Goal: Information Seeking & Learning: Check status

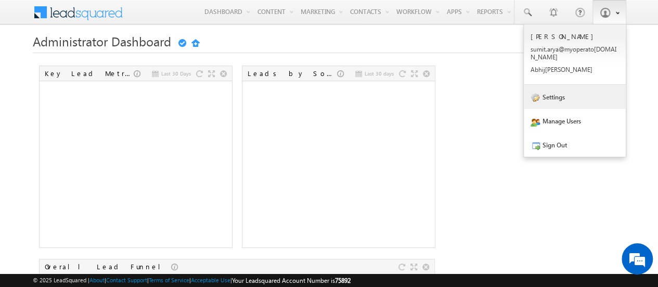
click at [553, 89] on link "Settings" at bounding box center [575, 97] width 102 height 24
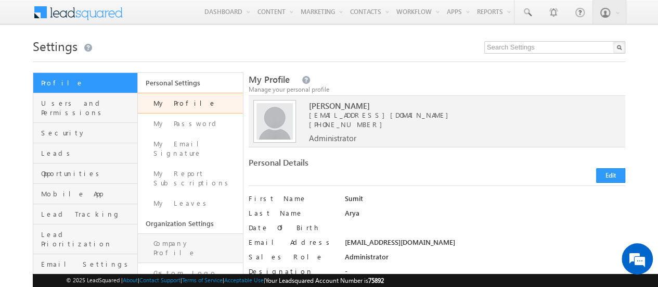
scroll to position [68, 0]
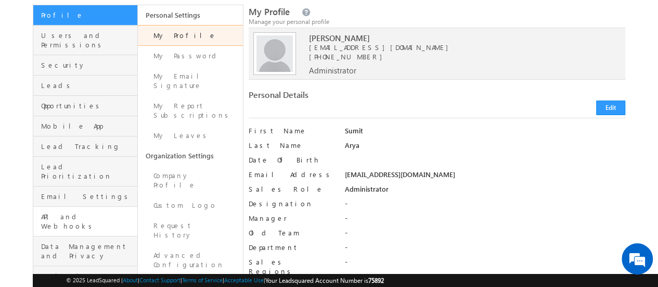
click at [67, 207] on link "API and Webhooks" at bounding box center [85, 222] width 104 height 30
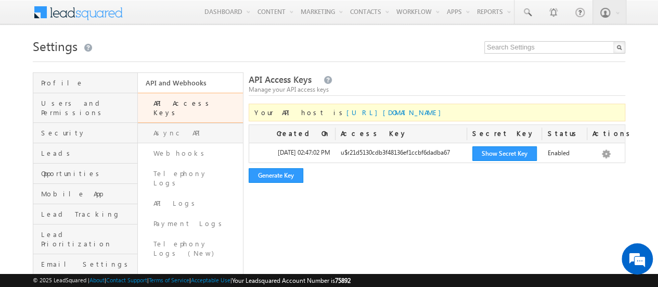
click at [182, 123] on link "Async API" at bounding box center [190, 133] width 105 height 20
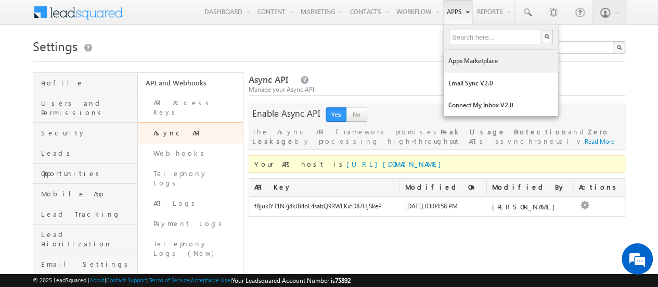
click at [480, 67] on link "Apps Marketplace" at bounding box center [501, 61] width 114 height 22
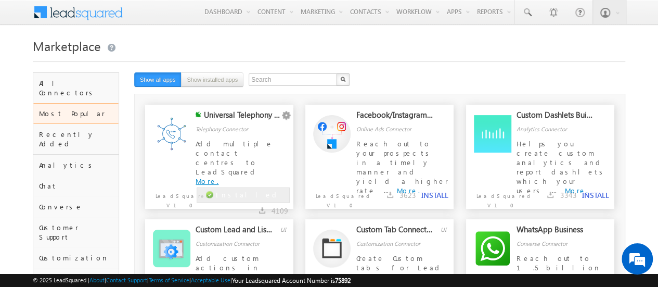
click at [219, 176] on link "More." at bounding box center [207, 180] width 23 height 9
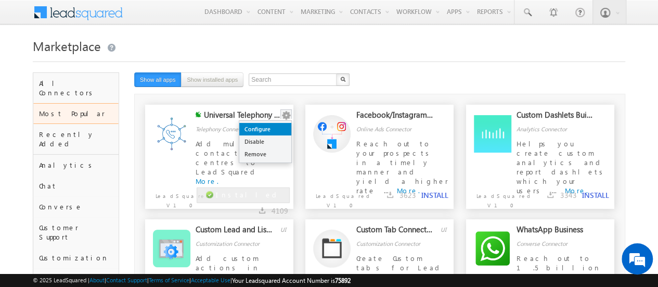
click at [270, 133] on link "Configure" at bounding box center [265, 129] width 52 height 12
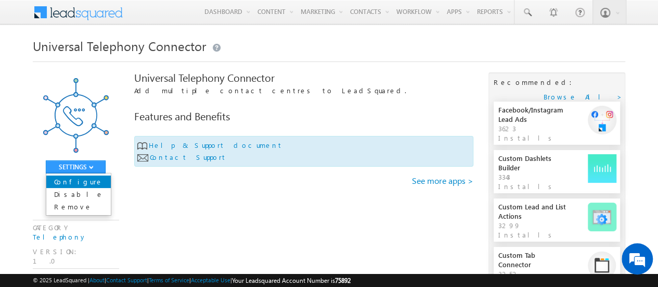
click at [77, 181] on link "Configure" at bounding box center [78, 181] width 65 height 12
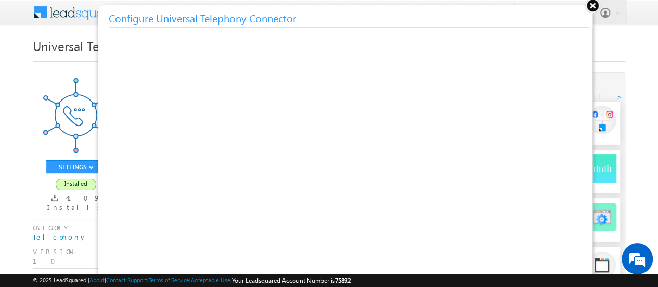
click at [593, 5] on button at bounding box center [593, 5] width 16 height 16
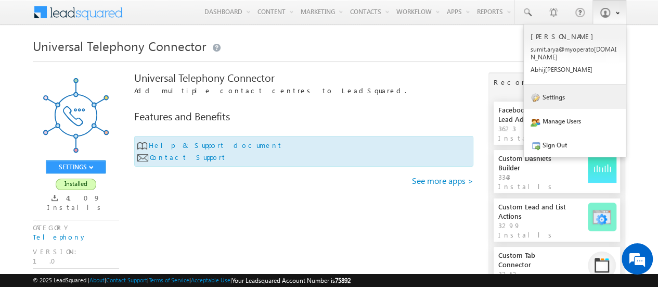
click at [566, 90] on link "Settings" at bounding box center [575, 97] width 102 height 24
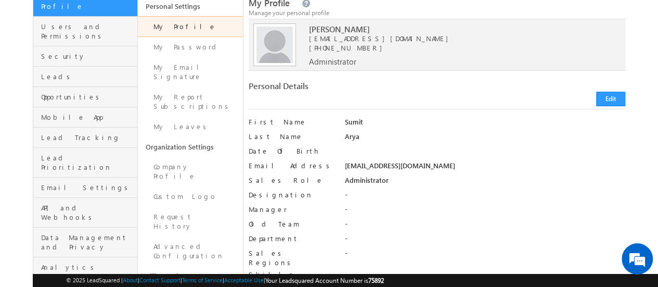
scroll to position [77, 0]
click at [57, 202] on span "API and Webhooks" at bounding box center [88, 211] width 94 height 19
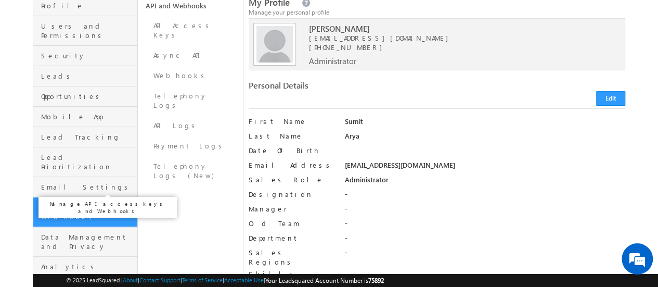
scroll to position [0, 0]
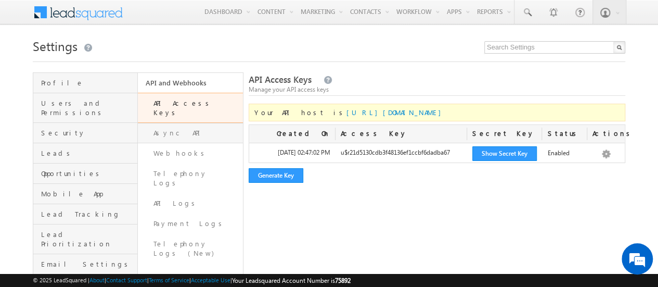
click at [175, 123] on link "Async API" at bounding box center [190, 133] width 105 height 20
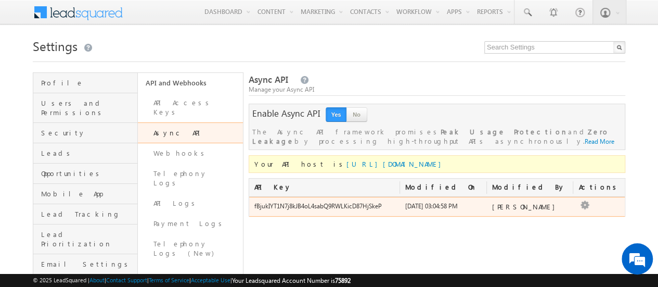
click at [328, 208] on div "fBjukIYT1N7j8kJB4oL4sabQ9RWLKicD87HjSkeP" at bounding box center [324, 208] width 151 height 15
copy div "fBjukIYT1N7j8kJB4oL4sabQ9RWLKicD87HjSkeP"
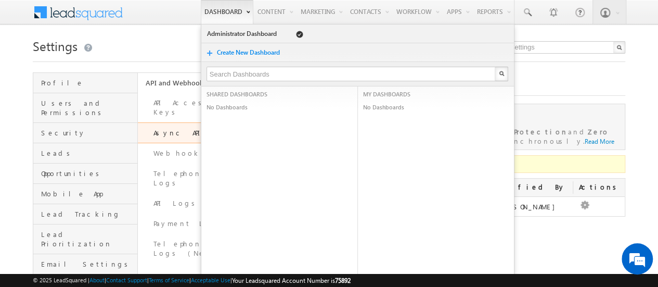
click at [216, 10] on link "Dashboard" at bounding box center [227, 12] width 53 height 24
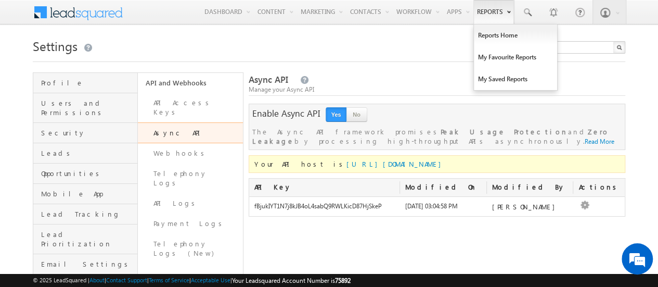
click at [489, 14] on link "Reports" at bounding box center [493, 12] width 41 height 24
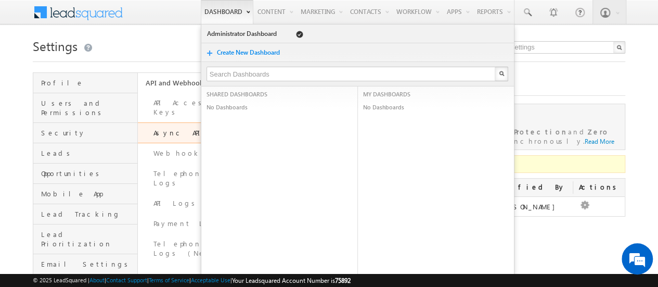
click at [213, 16] on link "Dashboard" at bounding box center [227, 12] width 53 height 24
click at [57, 13] on span at bounding box center [84, 11] width 75 height 18
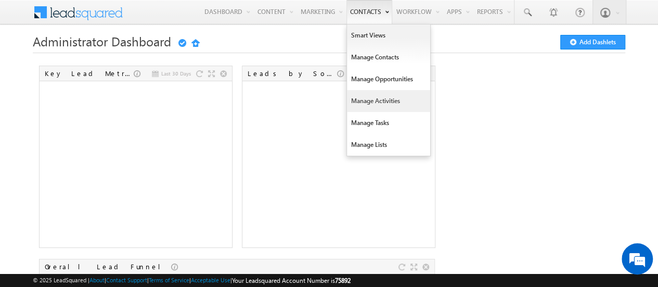
click at [369, 97] on link "Manage Activities" at bounding box center [388, 101] width 83 height 22
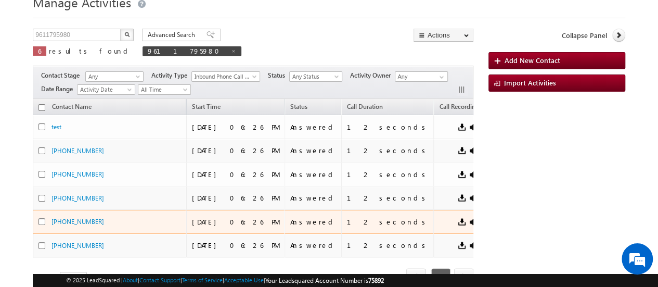
scroll to position [102, 0]
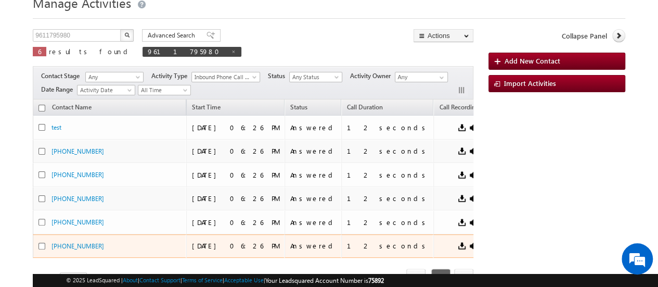
scroll to position [10, 0]
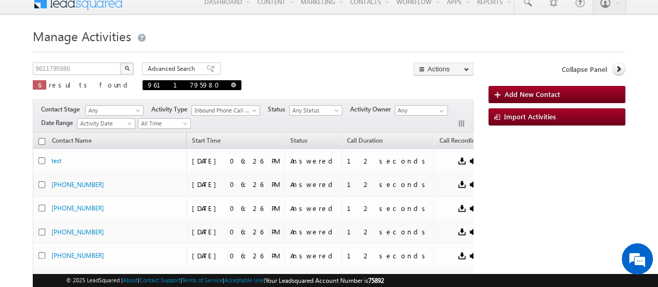
click at [231, 82] on span at bounding box center [233, 84] width 5 height 5
type input "Search Activities"
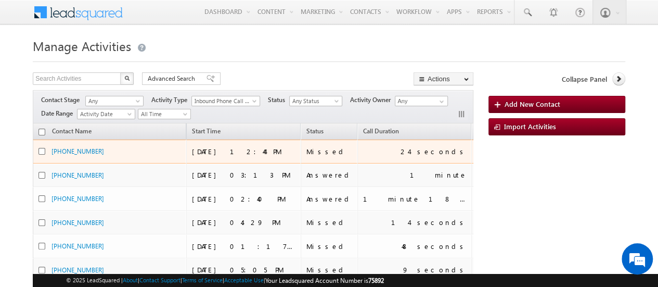
scroll to position [0, 0]
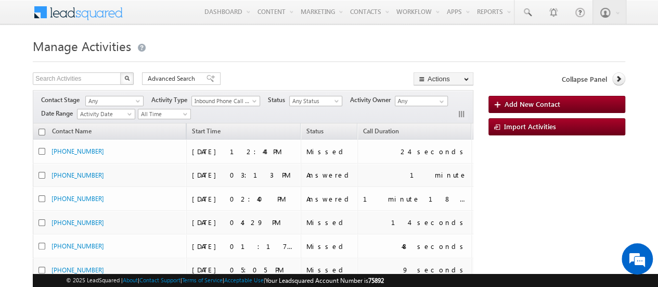
click at [248, 125] on th "Start Time" at bounding box center [243, 131] width 114 height 16
click at [241, 127] on th "Start Time" at bounding box center [243, 131] width 114 height 16
click at [122, 114] on span "Activity Date" at bounding box center [105, 113] width 54 height 9
click at [108, 143] on link "Start Time" at bounding box center [108, 144] width 58 height 9
click at [153, 113] on span "All Time" at bounding box center [162, 113] width 49 height 9
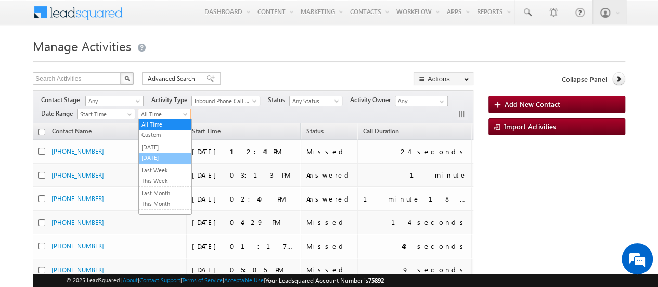
click at [160, 157] on link "Today" at bounding box center [165, 157] width 53 height 9
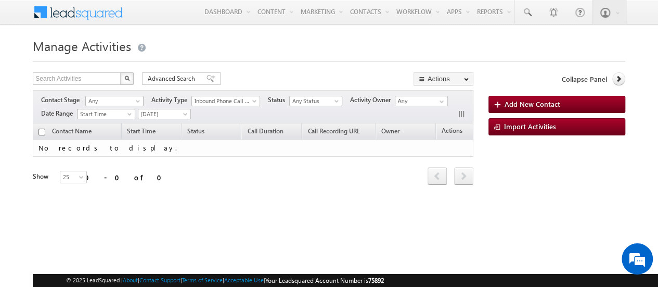
click at [130, 113] on span at bounding box center [130, 116] width 8 height 8
click at [113, 121] on link "Activity Date" at bounding box center [108, 123] width 58 height 9
click at [152, 117] on span "Today" at bounding box center [162, 113] width 49 height 9
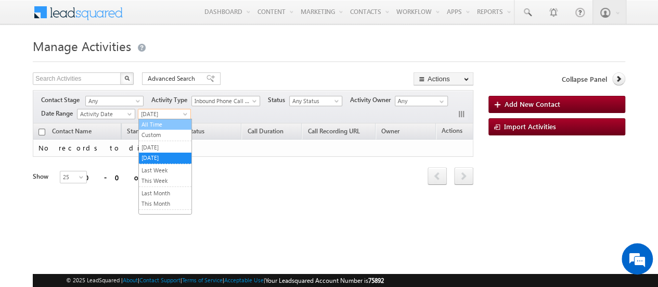
click at [153, 128] on link "All Time" at bounding box center [165, 124] width 53 height 9
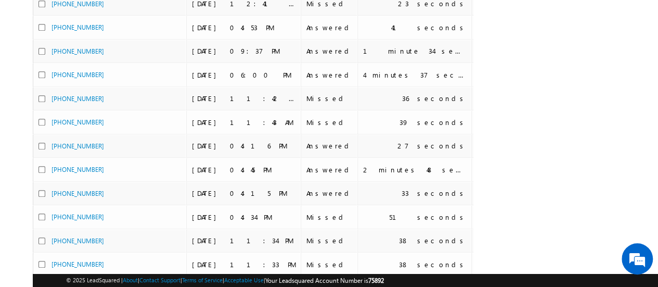
scroll to position [525, 0]
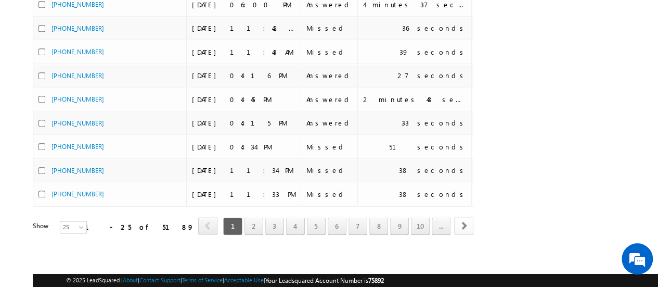
click at [466, 217] on span "next" at bounding box center [463, 225] width 19 height 18
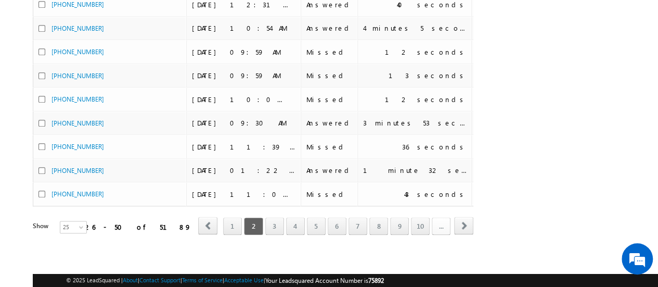
click at [449, 219] on link "..." at bounding box center [441, 226] width 19 height 18
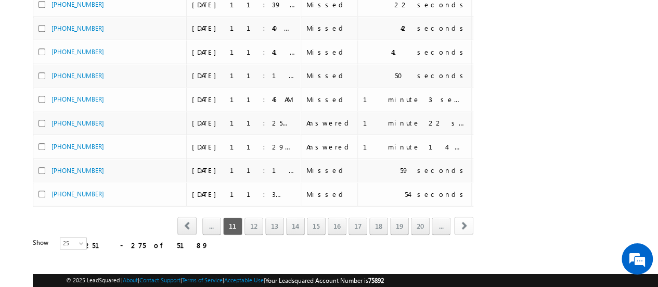
click at [463, 220] on span "next" at bounding box center [463, 225] width 19 height 18
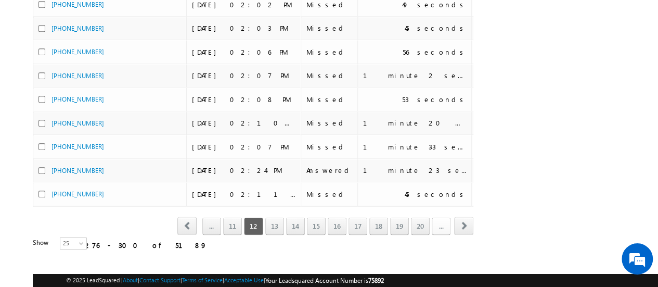
click at [444, 219] on link "..." at bounding box center [441, 226] width 19 height 18
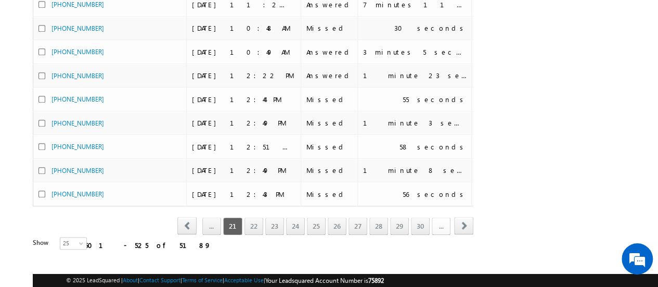
click at [444, 219] on link "..." at bounding box center [441, 226] width 19 height 18
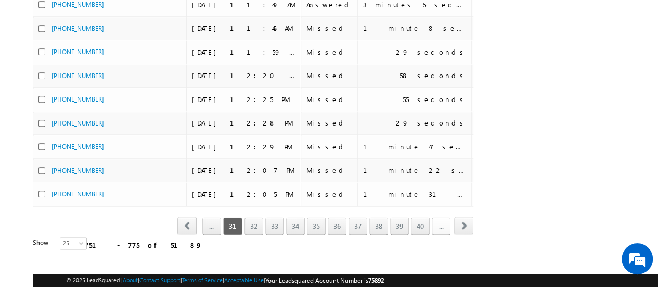
click at [444, 219] on link "..." at bounding box center [441, 226] width 19 height 18
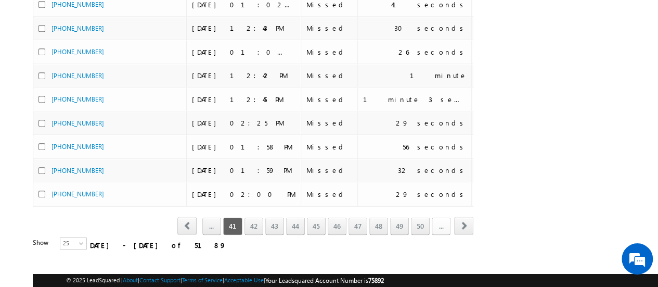
click at [444, 219] on link "..." at bounding box center [441, 226] width 19 height 18
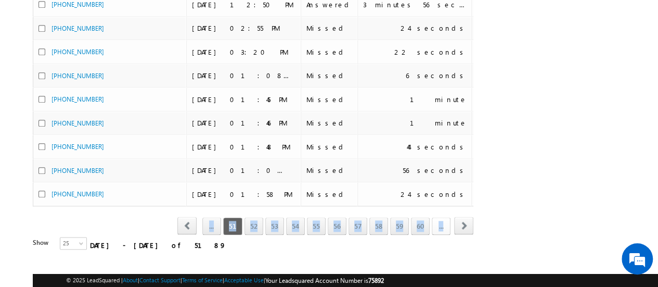
click at [444, 219] on link "..." at bounding box center [441, 226] width 19 height 18
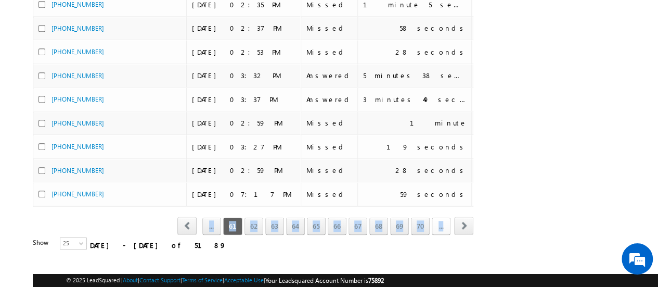
click at [444, 219] on link "..." at bounding box center [441, 226] width 19 height 18
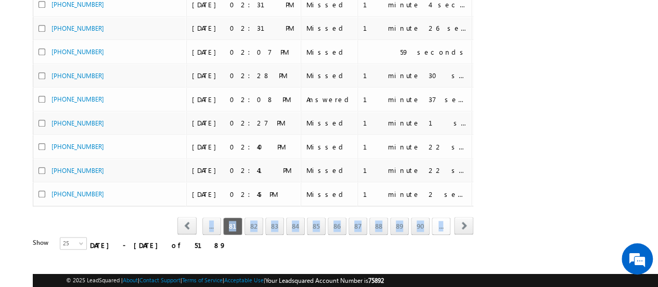
click at [440, 220] on link "..." at bounding box center [441, 226] width 19 height 18
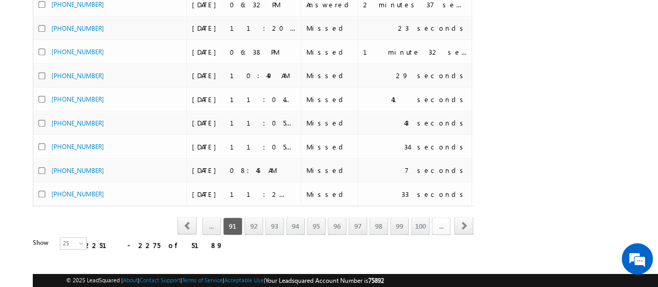
click at [440, 220] on link "..." at bounding box center [441, 226] width 19 height 18
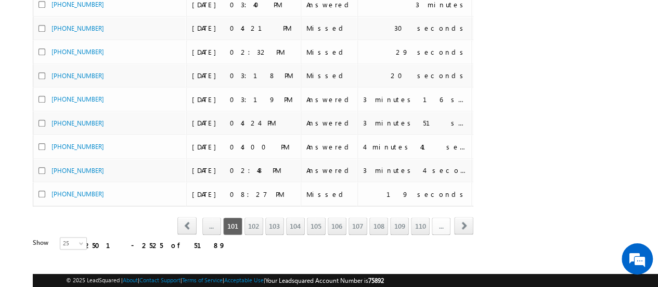
click at [440, 220] on link "..." at bounding box center [441, 226] width 19 height 18
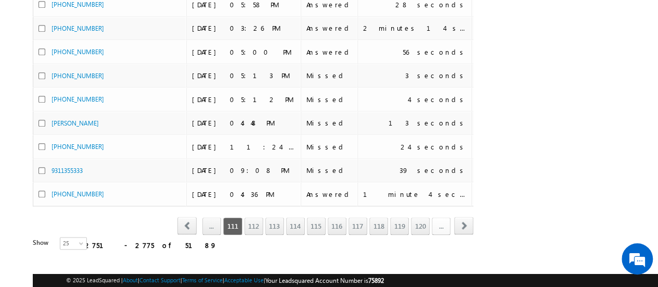
click at [440, 220] on link "..." at bounding box center [441, 226] width 19 height 18
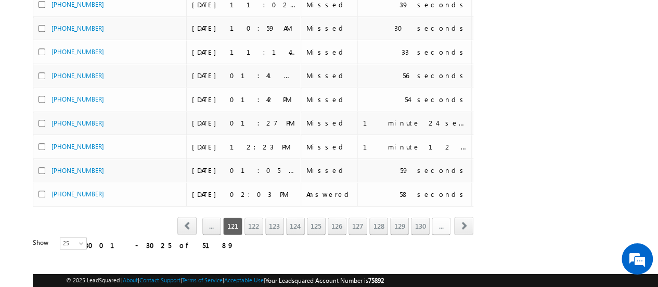
click at [440, 220] on link "..." at bounding box center [441, 226] width 19 height 18
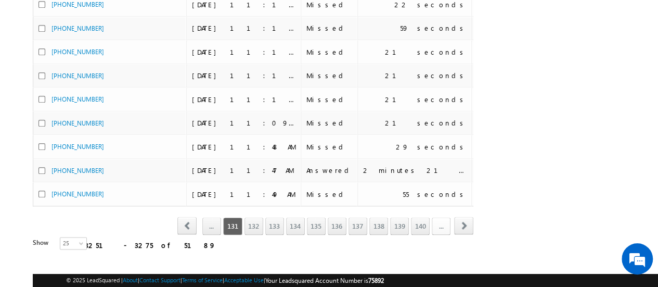
click at [440, 220] on link "..." at bounding box center [441, 226] width 19 height 18
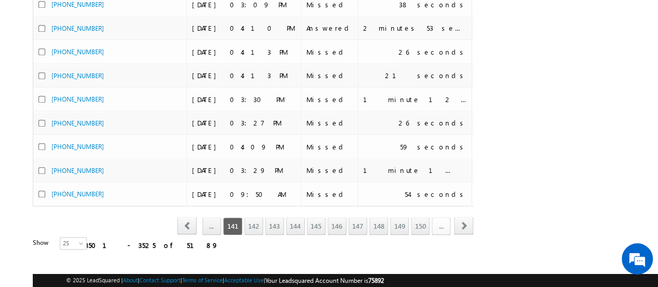
click at [440, 220] on link "..." at bounding box center [441, 226] width 19 height 18
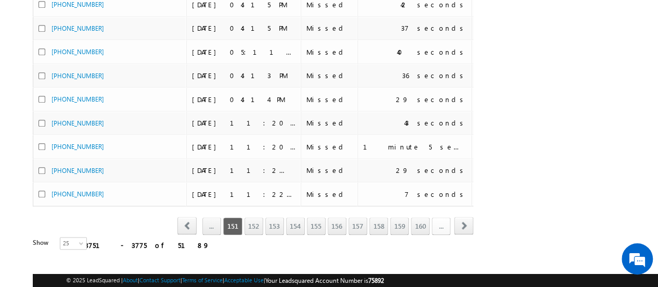
click at [440, 220] on link "..." at bounding box center [441, 226] width 19 height 18
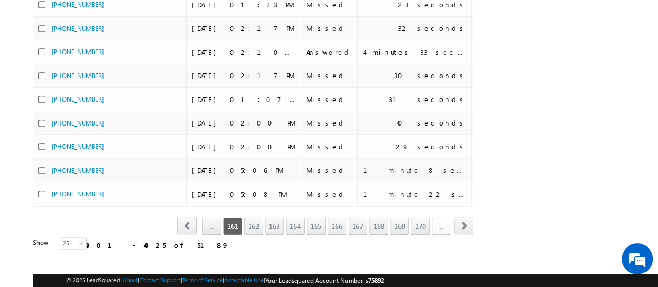
click at [440, 220] on link "..." at bounding box center [441, 226] width 19 height 18
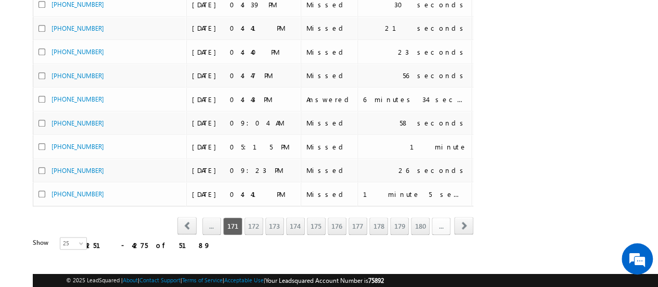
click at [440, 220] on link "..." at bounding box center [441, 226] width 19 height 18
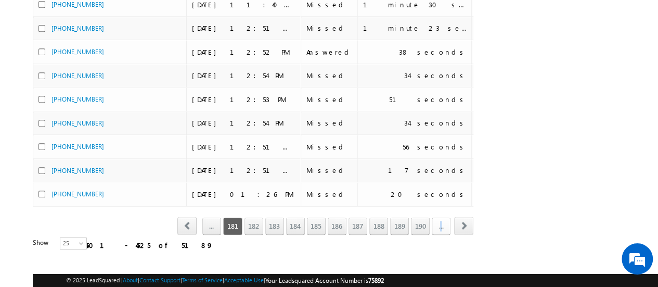
click at [440, 220] on link "..." at bounding box center [441, 226] width 19 height 18
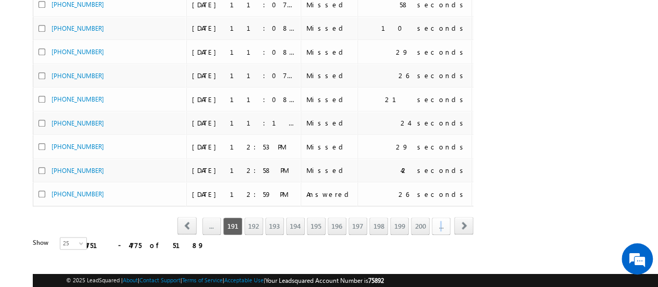
click at [440, 220] on link "..." at bounding box center [441, 226] width 19 height 18
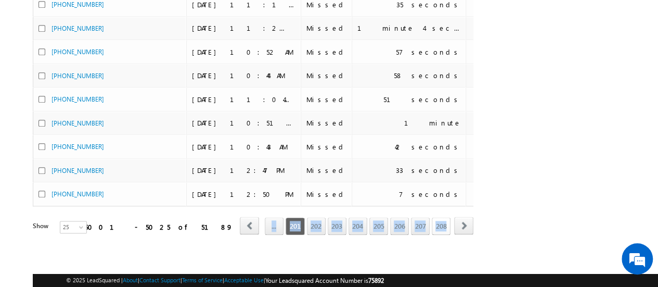
click at [440, 220] on link "208" at bounding box center [441, 226] width 19 height 18
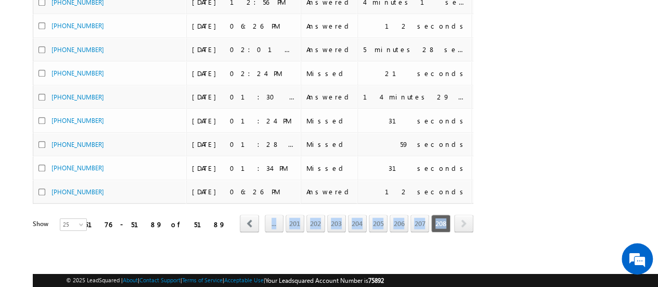
scroll to position [269, 0]
click at [440, 220] on span "208" at bounding box center [440, 223] width 19 height 18
click at [460, 217] on span "next" at bounding box center [463, 223] width 19 height 18
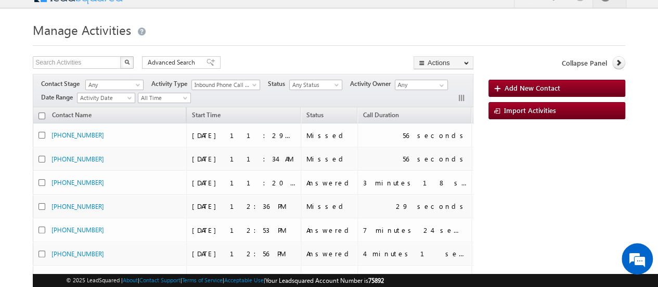
scroll to position [0, 0]
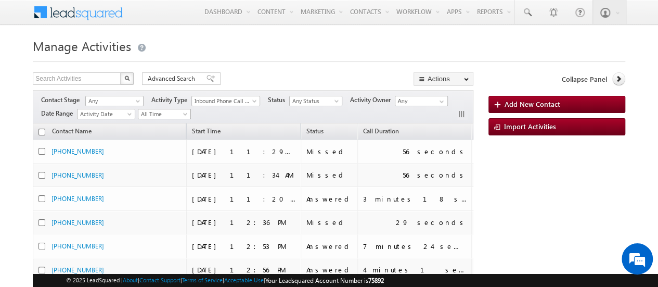
click at [164, 114] on span "All Time" at bounding box center [162, 113] width 49 height 9
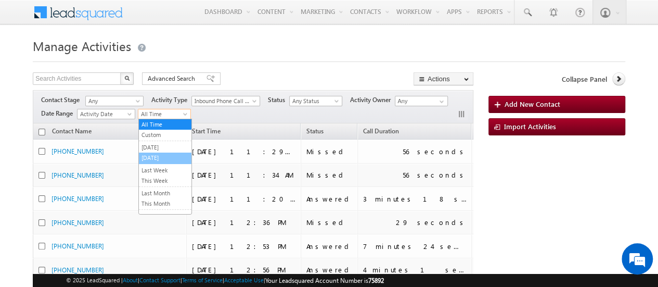
click at [172, 158] on link "Today" at bounding box center [165, 157] width 53 height 9
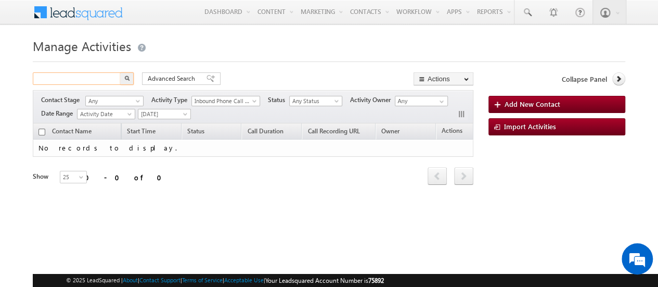
click at [98, 80] on input "text" at bounding box center [77, 78] width 89 height 12
paste input "9611795983"
click at [132, 72] on button "button" at bounding box center [127, 78] width 14 height 12
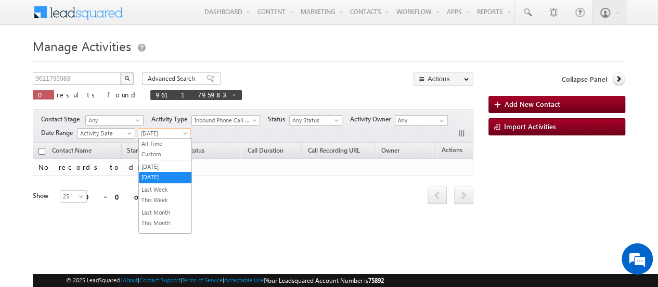
click at [148, 132] on span "Today" at bounding box center [162, 133] width 49 height 9
click at [152, 143] on link "All Time" at bounding box center [165, 143] width 53 height 9
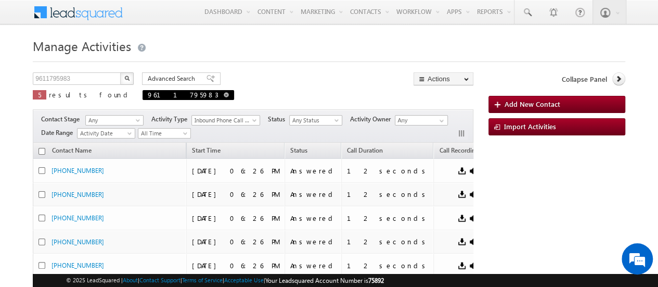
click at [224, 95] on span at bounding box center [226, 94] width 5 height 5
type input "Search Activities"
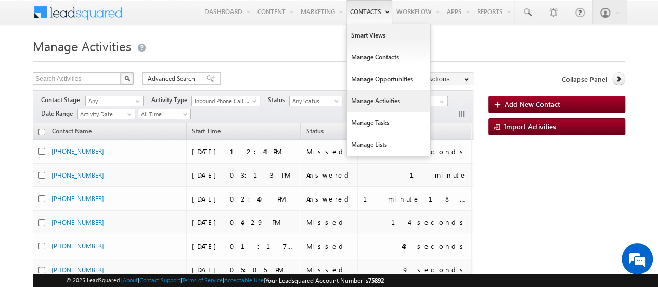
click at [371, 98] on link "Manage Activities" at bounding box center [388, 101] width 83 height 22
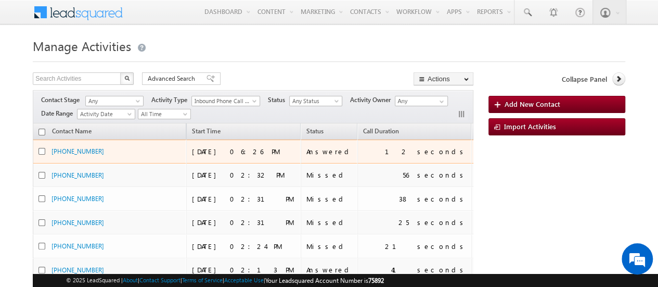
click at [212, 150] on div "09/10/2025 06:26 PM" at bounding box center [244, 151] width 104 height 9
